Goal: Transaction & Acquisition: Purchase product/service

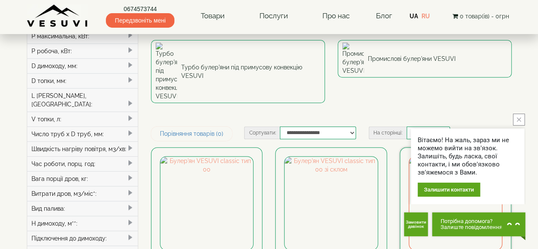
scroll to position [43, 0]
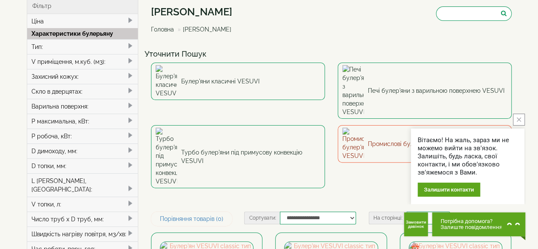
click at [406, 125] on link "Промислові булер'яни VESUVI" at bounding box center [424, 143] width 174 height 37
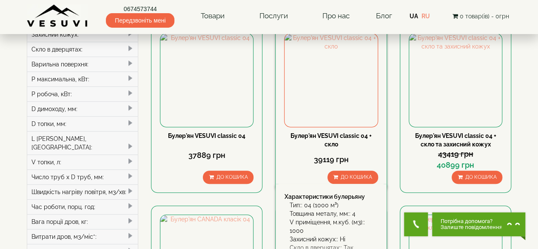
scroll to position [85, 0]
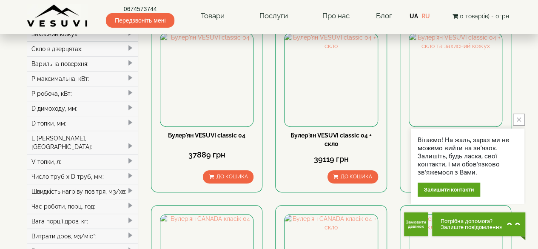
click at [519, 120] on icon "close button" at bounding box center [518, 119] width 4 height 4
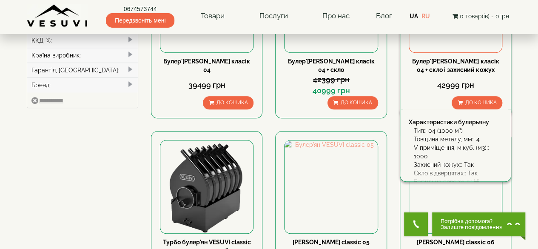
scroll to position [425, 0]
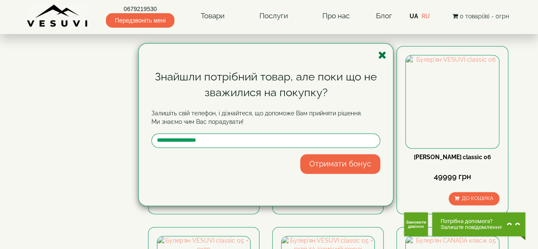
click at [381, 57] on icon "button" at bounding box center [382, 55] width 9 height 11
